Goal: Task Accomplishment & Management: Complete application form

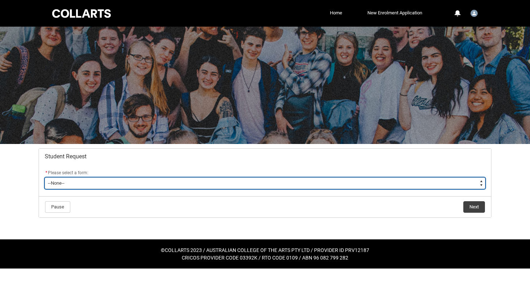
type lightning-select "Withdraw_Cancel_Enrolment_Choice"
select select "Withdraw_Cancel_Enrolment_Choice"
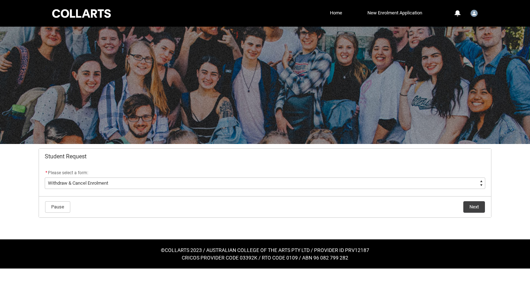
click at [472, 203] on button "Next" at bounding box center [474, 207] width 22 height 12
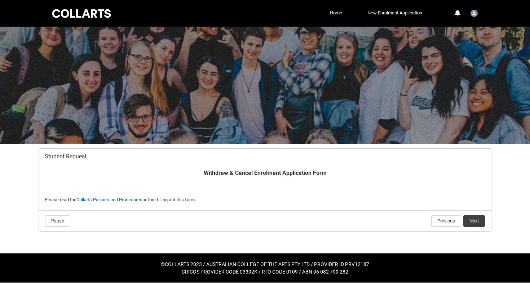
click at [482, 224] on button "Next" at bounding box center [474, 222] width 22 height 12
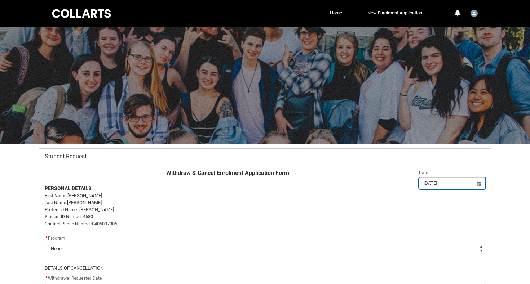
scroll to position [77, 0]
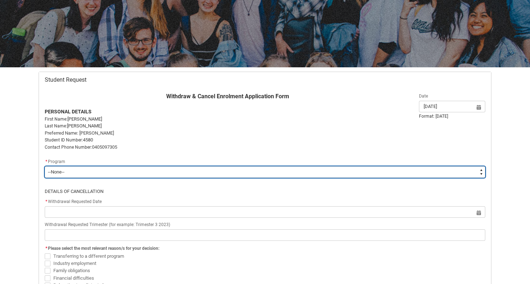
type lightning-select "recordPicklist_ProgramEnrollment.a0jOZ000001PVEXYA4"
select select "recordPicklist_ProgramEnrollment.a0jOZ000001PVEXYA4"
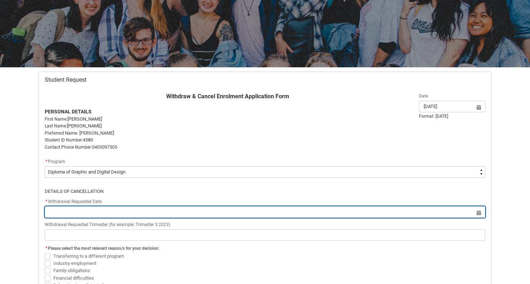
click at [103, 207] on input "Redu_Student_Request flow" at bounding box center [265, 213] width 440 height 12
select select "2025"
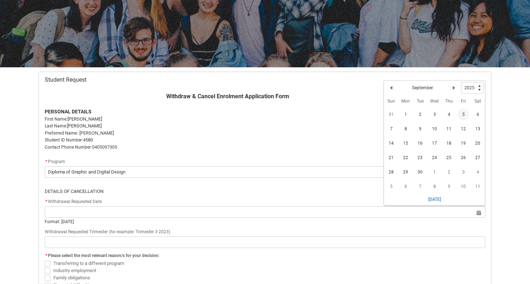
click at [463, 115] on span "5" at bounding box center [463, 115] width 12 height 12
type lightning-datepicker "[DATE]"
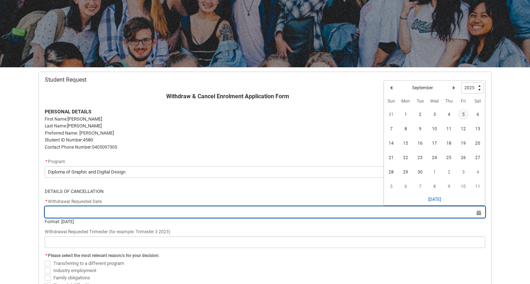
type lightning-input "[DATE]"
type input "[DATE]"
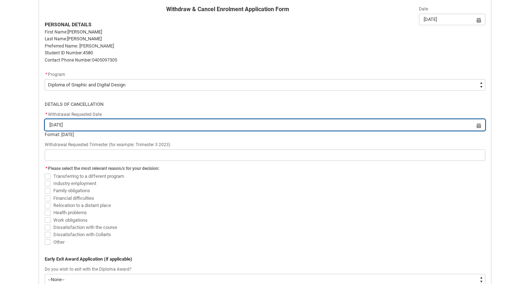
scroll to position [165, 0]
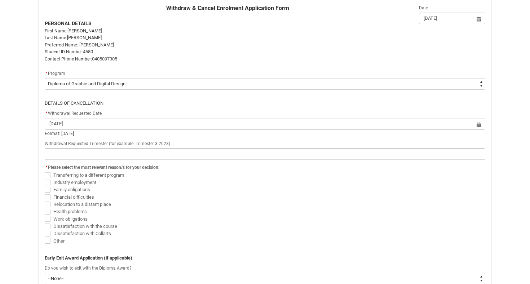
click at [90, 202] on span "Relocation to a distant place" at bounding box center [82, 204] width 58 height 5
click at [45, 201] on input "Relocation to a distant place" at bounding box center [44, 200] width 0 height 0
checkbox input "true"
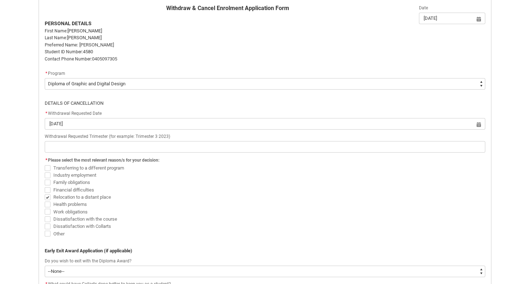
click at [76, 210] on span "Work obligations" at bounding box center [70, 211] width 34 height 5
click at [45, 208] on input "Work obligations" at bounding box center [44, 208] width 0 height 0
checkbox input "true"
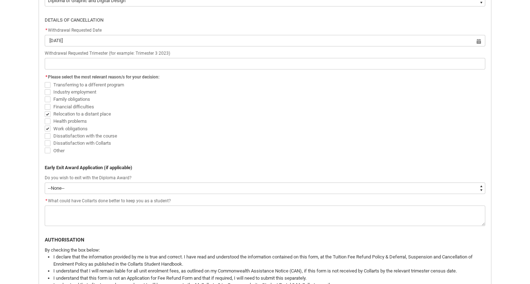
scroll to position [248, 0]
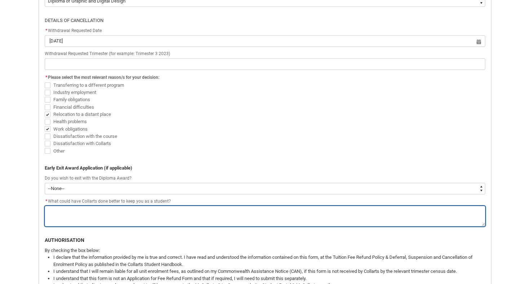
click at [139, 208] on textarea "*" at bounding box center [265, 216] width 440 height 21
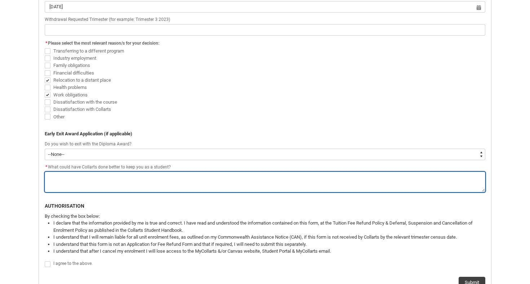
scroll to position [283, 0]
type lightning-textarea "I"
type textarea "I"
type lightning-textarea "I"
type textarea "I"
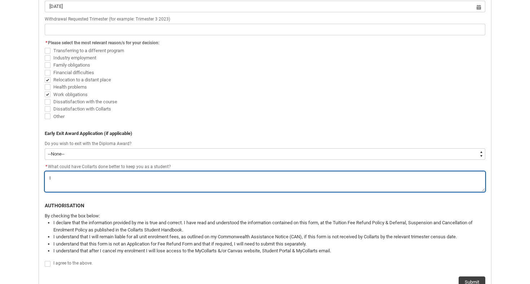
type lightning-textarea "I r"
type textarea "I r"
type lightning-textarea "I"
type textarea "I"
type lightning-textarea "I"
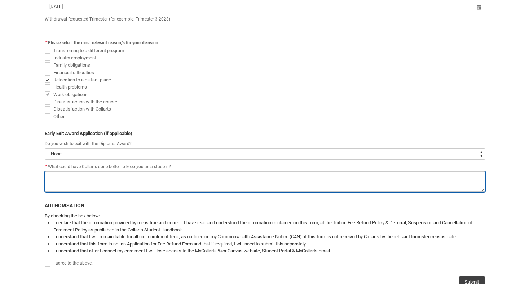
type textarea "I"
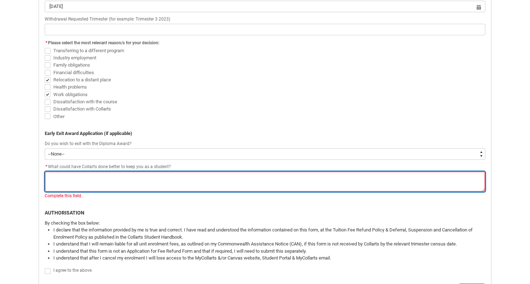
type lightning-textarea "I"
type textarea "I"
type lightning-textarea "I"
type textarea "I"
type lightning-textarea "I h"
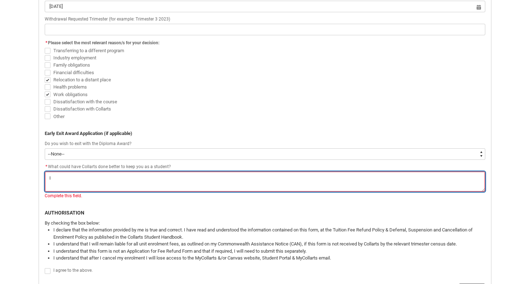
type textarea "I h"
type lightning-textarea "I ha"
type textarea "I ha"
type lightning-textarea "I hav"
type textarea "I hav"
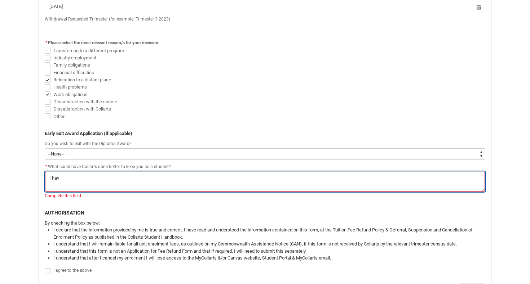
type lightning-textarea "I have"
type textarea "I have"
type lightning-textarea "I have"
type textarea "I have"
type lightning-textarea "I have b"
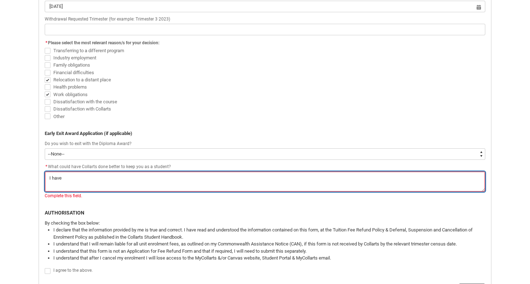
type textarea "I have b"
type lightning-textarea "I have be"
type textarea "I have be"
type lightning-textarea "I have bee"
type textarea "I have bee"
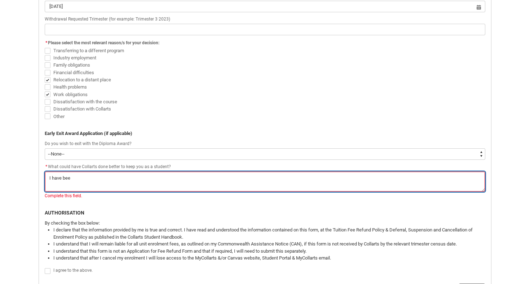
type lightning-textarea "I have been"
type textarea "I have been"
type lightning-textarea "I have been"
type textarea "I have been"
type lightning-textarea "I have been p"
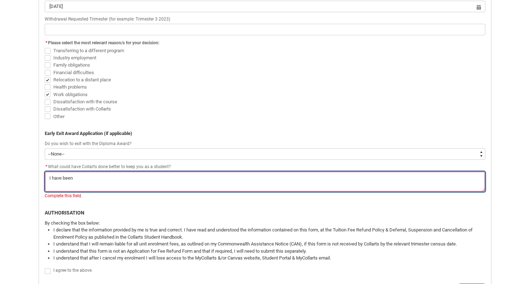
type textarea "I have been p"
type lightning-textarea "I have been pr"
type textarea "I have been pr"
type lightning-textarea "I have been pro"
type textarea "I have been pro"
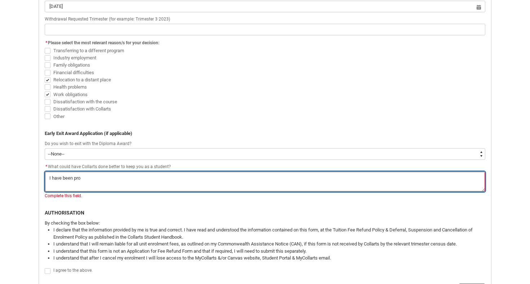
type lightning-textarea "I have been prom"
type textarea "I have been prom"
type lightning-textarea "I have been promo"
type textarea "I have been promo"
type lightning-textarea "I have been promot"
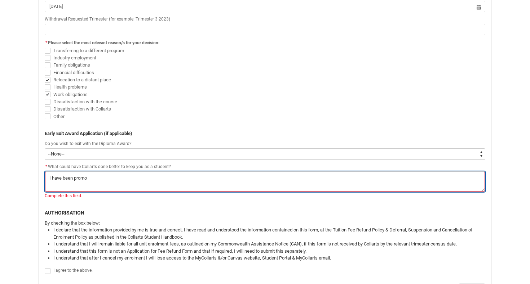
type textarea "I have been promot"
type lightning-textarea "I have been promote"
type textarea "I have been promote"
type lightning-textarea "I have been promoted"
type textarea "I have been promoted"
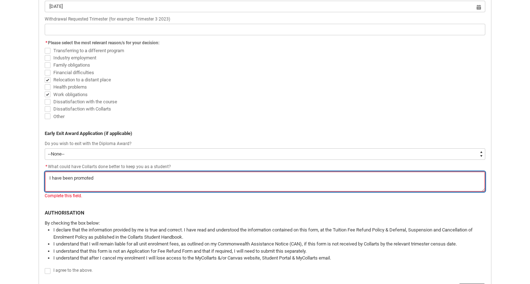
type lightning-textarea "I have been promoted"
type textarea "I have been promoted"
type lightning-textarea "I have been promoted t"
type textarea "I have been promoted t"
type lightning-textarea "I have been promoted to"
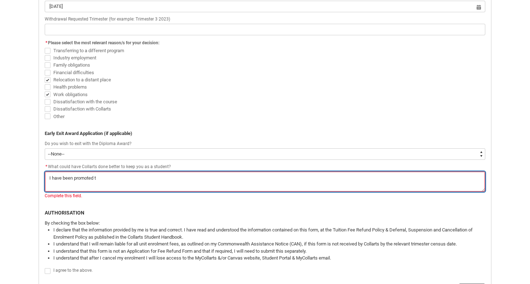
type textarea "I have been promoted to"
type lightning-textarea "I have been promoted to"
type textarea "I have been promoted to"
type lightning-textarea "I have been promoted to f"
type textarea "I have been promoted to f"
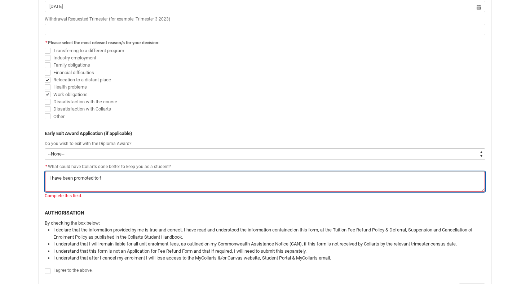
type lightning-textarea "I have been promoted to fu"
type textarea "I have been promoted to fu"
type lightning-textarea "I have been promoted to ful"
type textarea "I have been promoted to ful"
type lightning-textarea "I have been promoted to full"
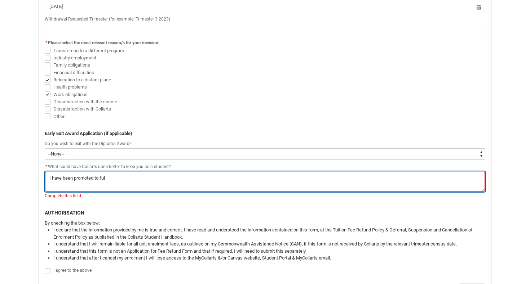
type textarea "I have been promoted to full"
type lightning-textarea "I have been promoted to full"
type textarea "I have been promoted to full"
type lightning-textarea "I have been promoted to full t"
type textarea "I have been promoted to full t"
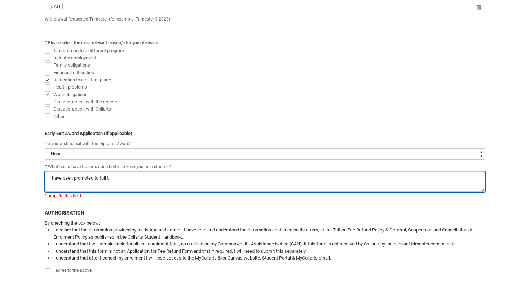
type lightning-textarea "I have been promoted to full ti"
type textarea "I have been promoted to full ti"
type lightning-textarea "I have been promoted to full [PERSON_NAME]"
type textarea "I have been promoted to full [PERSON_NAME]"
type lightning-textarea "I have been promoted to full time"
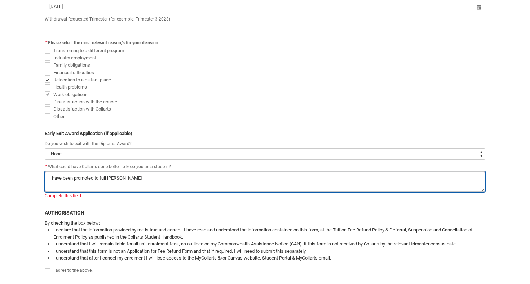
type textarea "I have been promoted to full time"
type lightning-textarea "I have been promoted to full time"
type textarea "I have been promoted to full time"
type lightning-textarea "I have been promoted to full time w"
type textarea "I have been promoted to full time w"
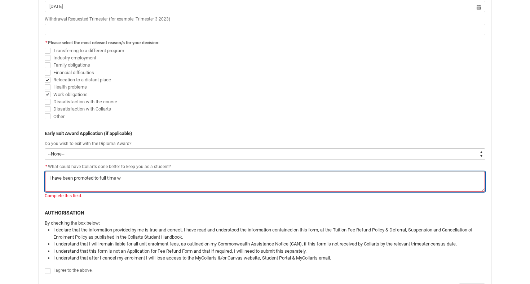
type lightning-textarea "I have been promoted to full time wo"
type textarea "I have been promoted to full time wo"
type lightning-textarea "I have been promoted to full time wor"
type textarea "I have been promoted to full time wor"
type lightning-textarea "I have been promoted to [DEMOGRAPHIC_DATA] work"
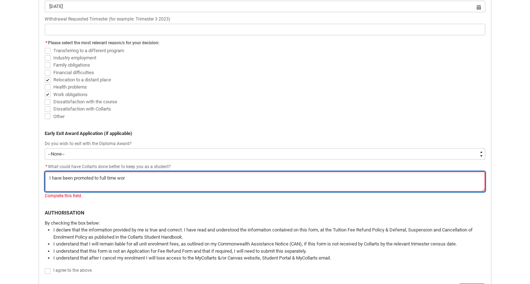
type textarea "I have been promoted to [DEMOGRAPHIC_DATA] work"
type lightning-textarea "I have been promoted to [DEMOGRAPHIC_DATA] work"
type textarea "I have been promoted to [DEMOGRAPHIC_DATA] work"
type lightning-textarea "I have been promoted to [DEMOGRAPHIC_DATA] work w"
type textarea "I have been promoted to [DEMOGRAPHIC_DATA] work w"
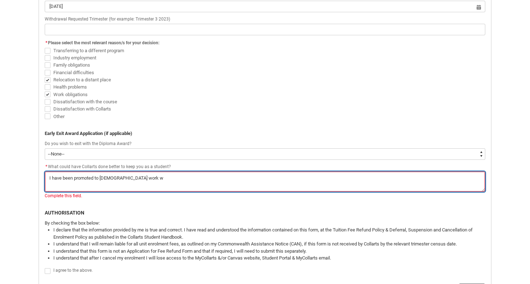
type lightning-textarea "I have been promoted to [DEMOGRAPHIC_DATA] work wi"
type textarea "I have been promoted to [DEMOGRAPHIC_DATA] work wi"
type lightning-textarea "I have been promoted to [DEMOGRAPHIC_DATA] work wit"
type textarea "I have been promoted to [DEMOGRAPHIC_DATA] work wit"
type lightning-textarea "I have been promoted to [DEMOGRAPHIC_DATA] work with"
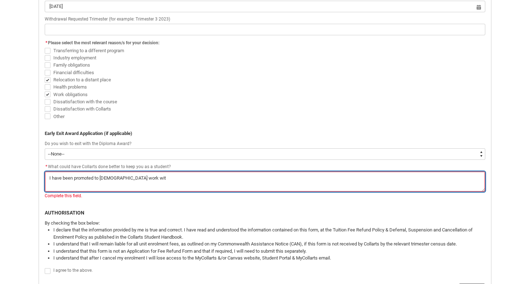
type textarea "I have been promoted to [DEMOGRAPHIC_DATA] work with"
type lightning-textarea "I have been promoted to [DEMOGRAPHIC_DATA] work withi"
type textarea "I have been promoted to [DEMOGRAPHIC_DATA] work withi"
type lightning-textarea "I have been promoted to [DEMOGRAPHIC_DATA] work within"
type textarea "I have been promoted to [DEMOGRAPHIC_DATA] work within"
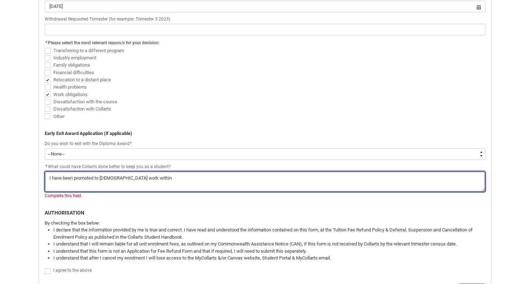
type lightning-textarea "I have been promoted to [DEMOGRAPHIC_DATA] work within"
type textarea "I have been promoted to [DEMOGRAPHIC_DATA] work within"
type lightning-textarea "I have been promoted to [DEMOGRAPHIC_DATA] work within c"
type textarea "I have been promoted to [DEMOGRAPHIC_DATA] work within c"
type lightning-textarea "I have been promoted to [DEMOGRAPHIC_DATA] work within co"
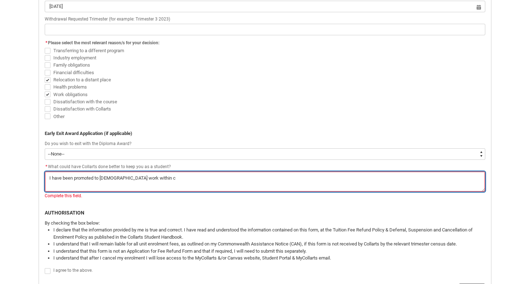
type textarea "I have been promoted to [DEMOGRAPHIC_DATA] work within co"
type lightning-textarea "I have been promoted to [DEMOGRAPHIC_DATA] work within cos"
type textarea "I have been promoted to [DEMOGRAPHIC_DATA] work within cos"
type lightning-textarea "I have been promoted to [DEMOGRAPHIC_DATA] work within cost"
type textarea "I have been promoted to [DEMOGRAPHIC_DATA] work within cost"
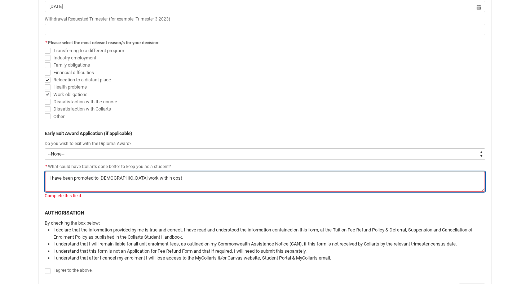
type lightning-textarea "I have been promoted to [DEMOGRAPHIC_DATA] work within costu"
type textarea "I have been promoted to [DEMOGRAPHIC_DATA] work within costu"
type lightning-textarea "I have been promoted to [DEMOGRAPHIC_DATA] work within costum"
type textarea "I have been promoted to [DEMOGRAPHIC_DATA] work within costum"
type lightning-textarea "I have been promoted to [DEMOGRAPHIC_DATA] work within costume"
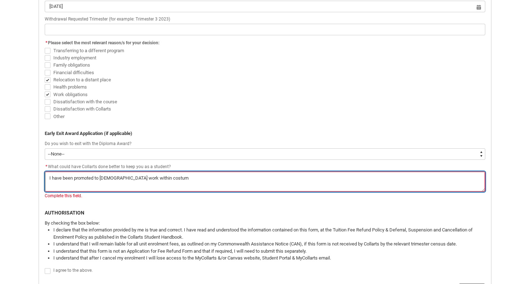
type textarea "I have been promoted to [DEMOGRAPHIC_DATA] work within costume"
type lightning-textarea "I have been promoted to [DEMOGRAPHIC_DATA] work within costume"
type textarea "I have been promoted to [DEMOGRAPHIC_DATA] work within costume"
type lightning-textarea "I have been promoted to [DEMOGRAPHIC_DATA] work within costume d"
type textarea "I have been promoted to [DEMOGRAPHIC_DATA] work within costume d"
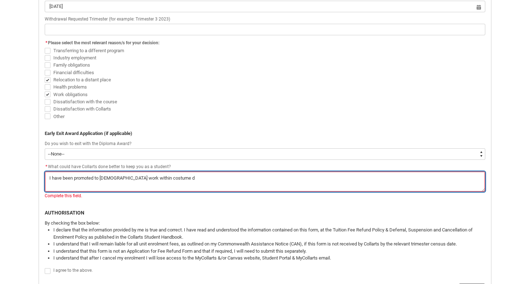
type lightning-textarea "I have been promoted to [DEMOGRAPHIC_DATA] work within costume de"
type textarea "I have been promoted to [DEMOGRAPHIC_DATA] work within costume de"
type lightning-textarea "I have been promoted to [DEMOGRAPHIC_DATA] work within costume des"
type textarea "I have been promoted to [DEMOGRAPHIC_DATA] work within costume des"
type lightning-textarea "I have been promoted to [DEMOGRAPHIC_DATA] work within costume desi"
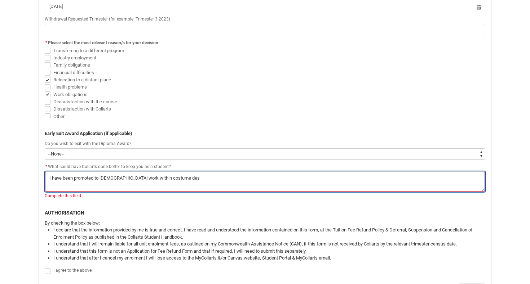
type textarea "I have been promoted to [DEMOGRAPHIC_DATA] work within costume desi"
type lightning-textarea "I have been promoted to [DEMOGRAPHIC_DATA] work within costume desig"
type textarea "I have been promoted to [DEMOGRAPHIC_DATA] work within costume desig"
type lightning-textarea "I have been promoted to [DEMOGRAPHIC_DATA] work within costume design"
type textarea "I have been promoted to [DEMOGRAPHIC_DATA] work within costume design"
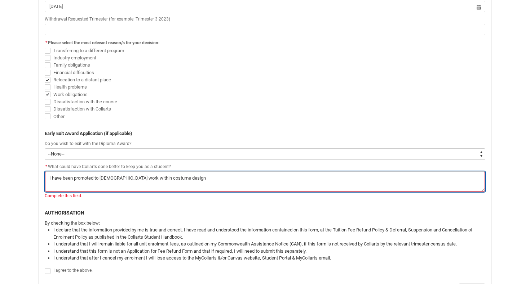
type lightning-textarea "I have been promoted to [DEMOGRAPHIC_DATA] work within costume design"
type textarea "I have been promoted to [DEMOGRAPHIC_DATA] work within costume design"
type lightning-textarea "I have been promoted to [DEMOGRAPHIC_DATA] work within costume design a"
type textarea "I have been promoted to [DEMOGRAPHIC_DATA] work within costume design a"
type lightning-textarea "I have been promoted to [DEMOGRAPHIC_DATA] work within costume design an"
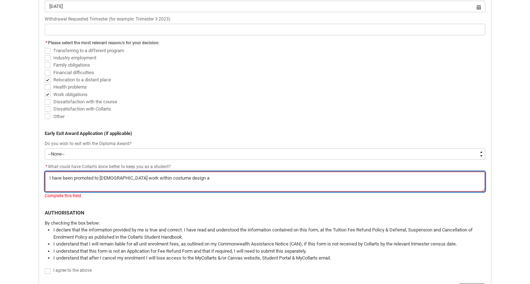
type textarea "I have been promoted to [DEMOGRAPHIC_DATA] work within costume design an"
type lightning-textarea "I have been promoted to [DEMOGRAPHIC_DATA] work within costume design and"
type textarea "I have been promoted to [DEMOGRAPHIC_DATA] work within costume design and"
type lightning-textarea "I have been promoted to [DEMOGRAPHIC_DATA] work within costume design and"
type textarea "I have been promoted to [DEMOGRAPHIC_DATA] work within costume design and"
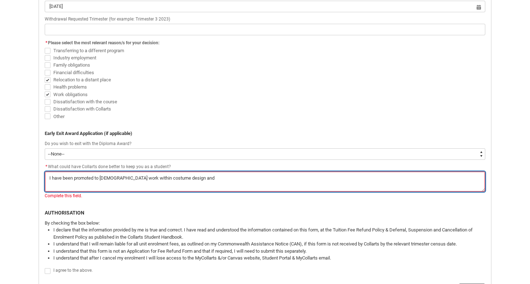
type lightning-textarea "I have been promoted to [DEMOGRAPHIC_DATA] work within costume design and h"
type textarea "I have been promoted to [DEMOGRAPHIC_DATA] work within costume design and h"
type lightning-textarea "I have been promoted to [DEMOGRAPHIC_DATA] work within costume design and ha"
type textarea "I have been promoted to [DEMOGRAPHIC_DATA] work within costume design and ha"
type lightning-textarea "I have been promoted to [DEMOGRAPHIC_DATA] work within costume design and hav"
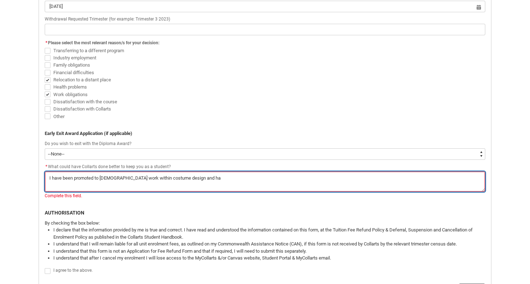
type textarea "I have been promoted to [DEMOGRAPHIC_DATA] work within costume design and hav"
type lightning-textarea "I have been promoted to [DEMOGRAPHIC_DATA] work within costume design and have"
type textarea "I have been promoted to [DEMOGRAPHIC_DATA] work within costume design and have"
type lightning-textarea "I have been promoted to [DEMOGRAPHIC_DATA] work within costume design and have"
type textarea "I have been promoted to [DEMOGRAPHIC_DATA] work within costume design and have"
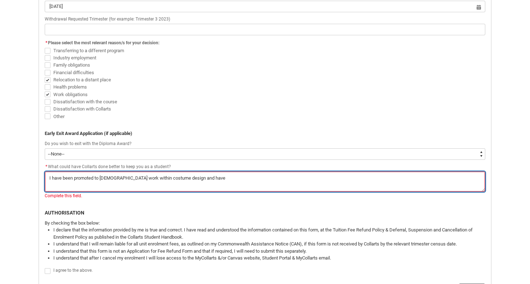
type lightning-textarea "I have been promoted to [DEMOGRAPHIC_DATA] work within costume design and have a"
type textarea "I have been promoted to [DEMOGRAPHIC_DATA] work within costume design and have a"
type lightning-textarea "I have been promoted to [DEMOGRAPHIC_DATA] work within costume design and have …"
type textarea "I have been promoted to [DEMOGRAPHIC_DATA] work within costume design and have …"
type lightning-textarea "I have been promoted to [DEMOGRAPHIC_DATA] work within costume design and have …"
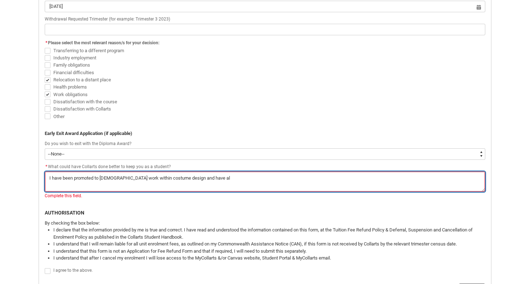
type textarea "I have been promoted to [DEMOGRAPHIC_DATA] work within costume design and have …"
type lightning-textarea "I have been promoted to [DEMOGRAPHIC_DATA] work within costume design and have …"
type textarea "I have been promoted to [DEMOGRAPHIC_DATA] work within costume design and have …"
type lightning-textarea "I have been promoted to [DEMOGRAPHIC_DATA] work within costume design and have …"
type textarea "I have been promoted to [DEMOGRAPHIC_DATA] work within costume design and have …"
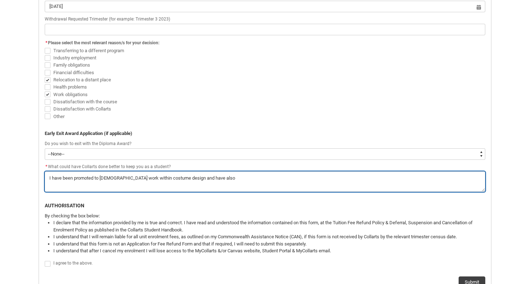
type lightning-textarea "I have been promoted to [DEMOGRAPHIC_DATA] work within costume design and have …"
type textarea "I have been promoted to [DEMOGRAPHIC_DATA] work within costume design and have …"
type lightning-textarea "I have been promoted to [DEMOGRAPHIC_DATA] work within costume design and have …"
type textarea "I have been promoted to [DEMOGRAPHIC_DATA] work within costume design and have …"
type lightning-textarea "I have been promoted to [DEMOGRAPHIC_DATA] work within costume design and have …"
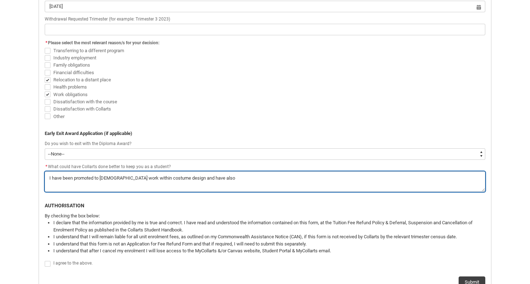
type textarea "I have been promoted to [DEMOGRAPHIC_DATA] work within costume design and have …"
type lightning-textarea "I have been promoted to [DEMOGRAPHIC_DATA] work within costume design and have …"
type textarea "I have been promoted to [DEMOGRAPHIC_DATA] work within costume design and have …"
type lightning-textarea "I have been promoted to [DEMOGRAPHIC_DATA] work within costume design and have …"
type textarea "I have been promoted to [DEMOGRAPHIC_DATA] work within costume design and have …"
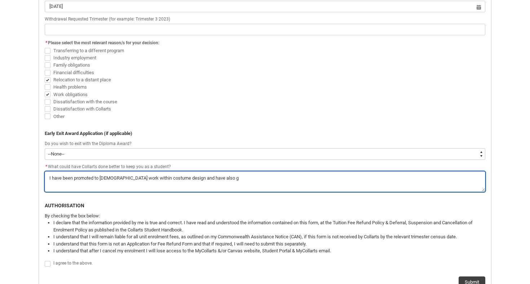
type lightning-textarea "I have been promoted to [DEMOGRAPHIC_DATA] work within costume design and have …"
type textarea "I have been promoted to [DEMOGRAPHIC_DATA] work within costume design and have …"
type lightning-textarea "I have been promoted to [DEMOGRAPHIC_DATA] work within costume design and have …"
type textarea "I have been promoted to [DEMOGRAPHIC_DATA] work within costume design and have …"
type lightning-textarea "I have been promoted to [DEMOGRAPHIC_DATA] work within costume design and have …"
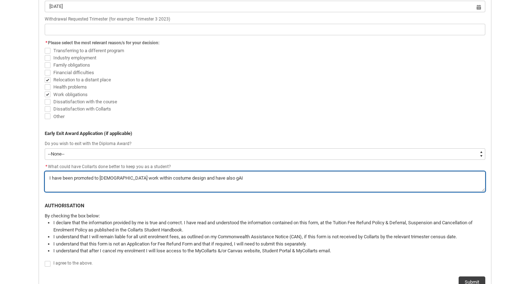
type textarea "I have been promoted to [DEMOGRAPHIC_DATA] work within costume design and have …"
type lightning-textarea "I have been promoted to [DEMOGRAPHIC_DATA] work within costume design and have …"
type textarea "I have been promoted to [DEMOGRAPHIC_DATA] work within costume design and have …"
type lightning-textarea "I have been promoted to [DEMOGRAPHIC_DATA] work within costume design and have …"
type textarea "I have been promoted to [DEMOGRAPHIC_DATA] work within costume design and have …"
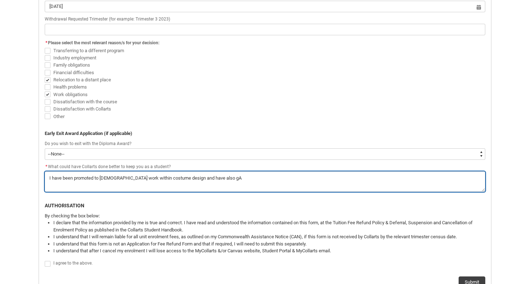
type lightning-textarea "I have been promoted to [DEMOGRAPHIC_DATA] work within costume design and have …"
type textarea "I have been promoted to [DEMOGRAPHIC_DATA] work within costume design and have …"
type lightning-textarea "I have been promoted to [DEMOGRAPHIC_DATA] work within costume design and have …"
type textarea "I have been promoted to [DEMOGRAPHIC_DATA] work within costume design and have …"
type lightning-textarea "I have been promoted to [DEMOGRAPHIC_DATA] work within costume design and have …"
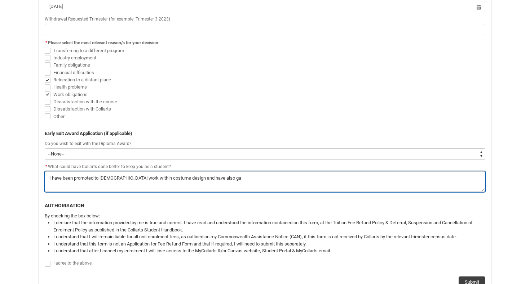
type textarea "I have been promoted to [DEMOGRAPHIC_DATA] work within costume design and have …"
type lightning-textarea "I have been promoted to [DEMOGRAPHIC_DATA] work within costume design and have …"
type textarea "I have been promoted to [DEMOGRAPHIC_DATA] work within costume design and have …"
click at [443, 177] on textarea "*" at bounding box center [265, 182] width 440 height 21
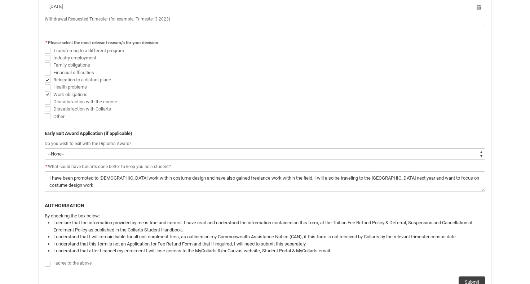
click at [76, 261] on span "I agree to the above." at bounding box center [72, 263] width 39 height 5
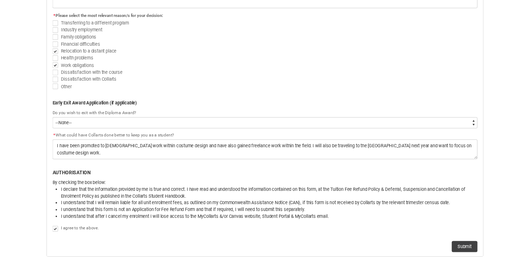
scroll to position [320, 0]
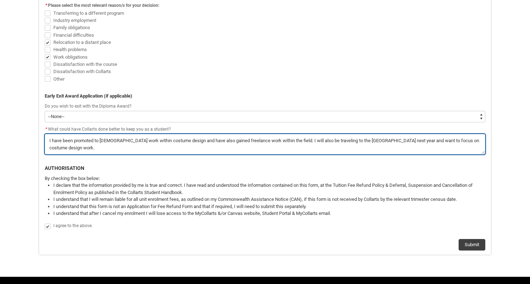
click at [131, 139] on textarea "*" at bounding box center [265, 144] width 440 height 21
click at [47, 138] on textarea "*" at bounding box center [265, 144] width 440 height 21
click at [448, 138] on textarea "*" at bounding box center [265, 144] width 440 height 21
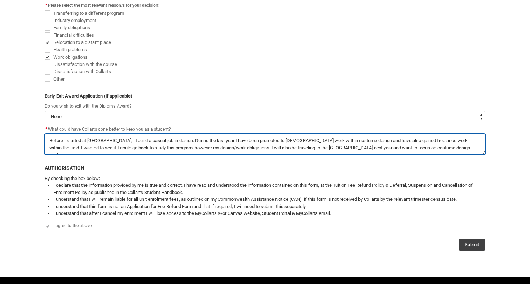
drag, startPoint x: 220, startPoint y: 146, endPoint x: 483, endPoint y: 156, distance: 263.6
click at [483, 156] on div "Withdraw & Cancel Enrolment Application Form PERSONAL DETAILS First Name: [PERS…" at bounding box center [264, 50] width 449 height 402
click at [252, 147] on textarea "*" at bounding box center [265, 144] width 440 height 21
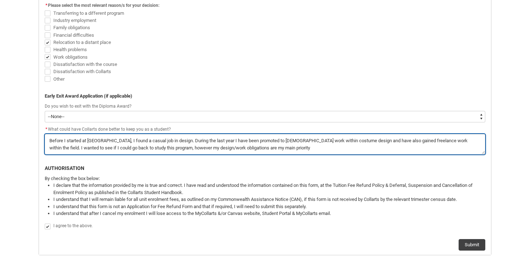
click at [268, 150] on textarea "*" at bounding box center [265, 144] width 440 height 21
click at [138, 147] on textarea "*" at bounding box center [265, 144] width 440 height 21
click at [307, 146] on textarea "*" at bounding box center [265, 144] width 440 height 21
click at [170, 146] on textarea "*" at bounding box center [265, 144] width 440 height 21
click at [189, 146] on textarea "*" at bounding box center [265, 144] width 440 height 21
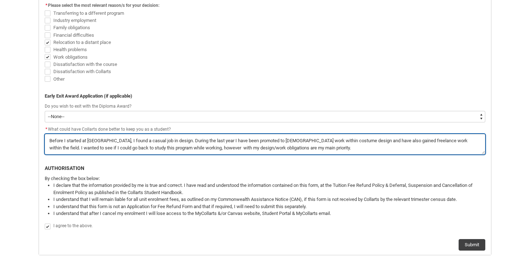
drag, startPoint x: 348, startPoint y: 139, endPoint x: 171, endPoint y: 138, distance: 177.0
click at [171, 138] on textarea "*" at bounding box center [265, 144] width 440 height 21
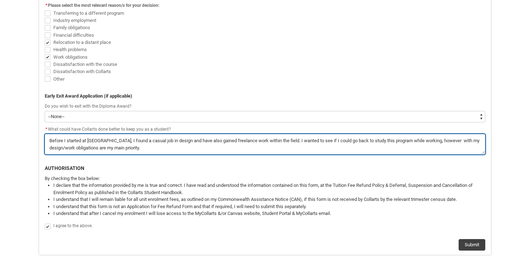
click at [393, 137] on textarea "*" at bounding box center [265, 144] width 440 height 21
drag, startPoint x: 429, startPoint y: 150, endPoint x: 431, endPoint y: 137, distance: 13.4
click at [431, 137] on textarea "*" at bounding box center [265, 144] width 440 height 21
click at [182, 146] on textarea "*" at bounding box center [265, 144] width 440 height 21
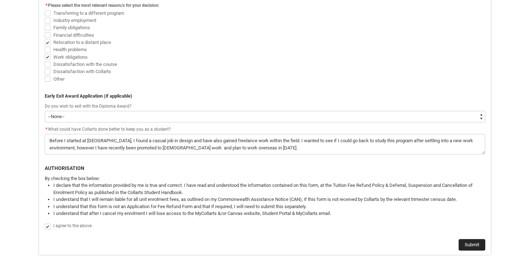
click at [471, 246] on button "Submit" at bounding box center [471, 245] width 27 height 12
